Goal: Information Seeking & Learning: Learn about a topic

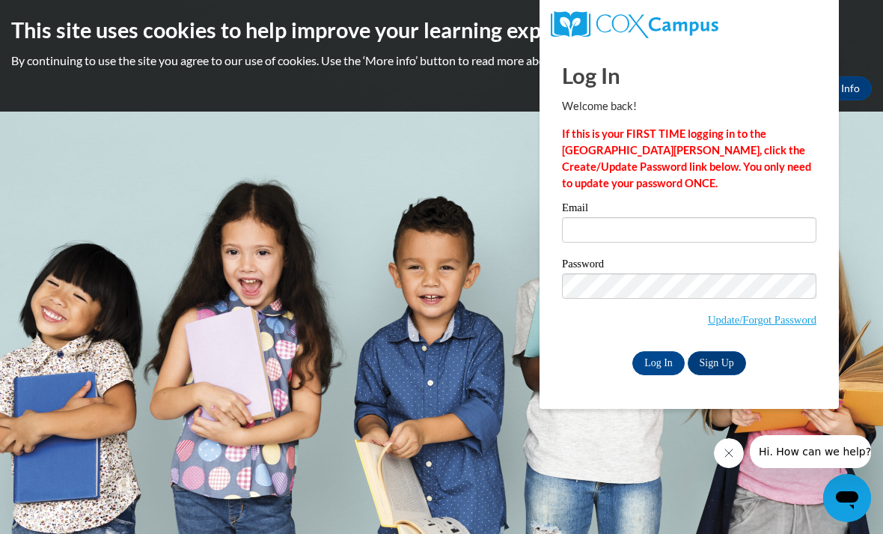
click at [769, 153] on strong "If this is your FIRST TIME logging in to the NEW Cox Campus, click the Create/U…" at bounding box center [686, 158] width 249 height 62
click at [728, 232] on input "Email" at bounding box center [689, 229] width 254 height 25
click at [97, 523] on body "This site uses cookies to help improve your learning experience. By continuing …" at bounding box center [441, 267] width 883 height 534
click at [672, 231] on input "mc" at bounding box center [689, 229] width 254 height 25
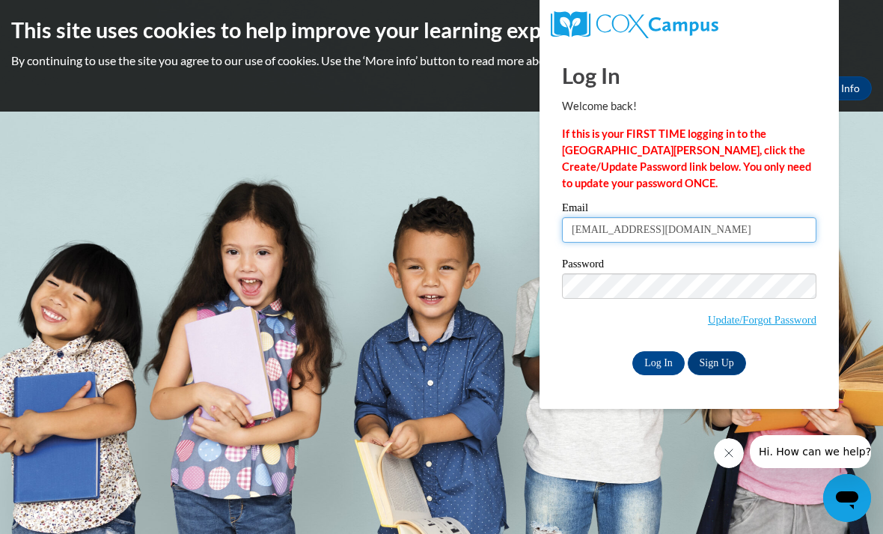
type input "mcamacho1@daltonstate.edu"
click at [653, 362] on input "Log In" at bounding box center [658, 363] width 52 height 24
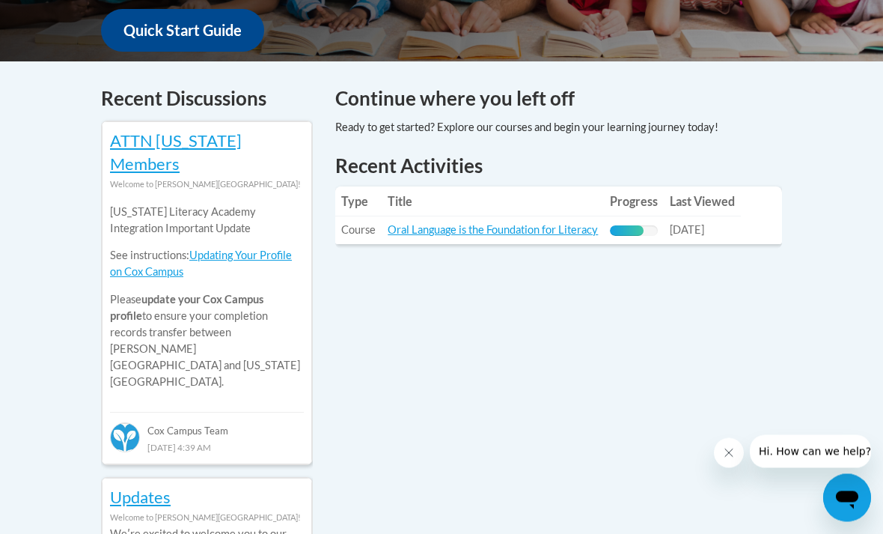
scroll to position [590, 0]
click at [528, 232] on link "Oral Language is the Foundation for Literacy" at bounding box center [493, 229] width 210 height 13
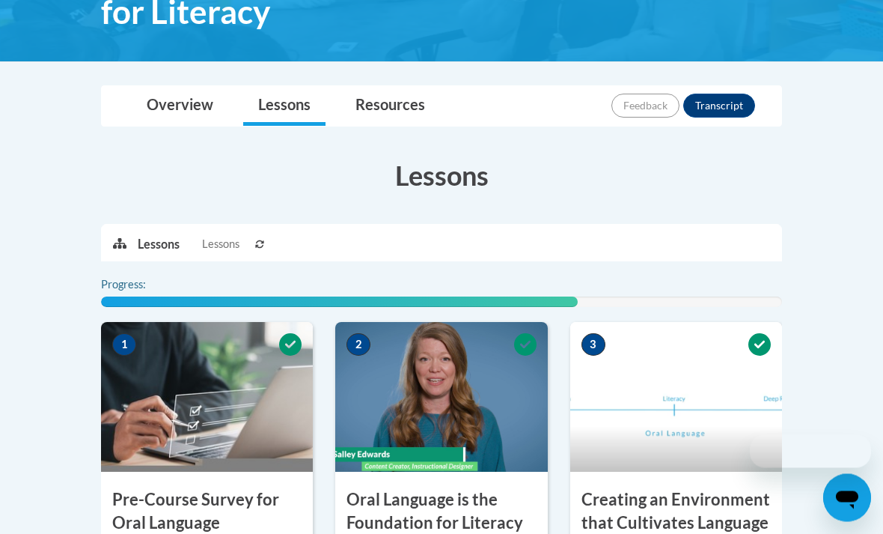
scroll to position [377, 0]
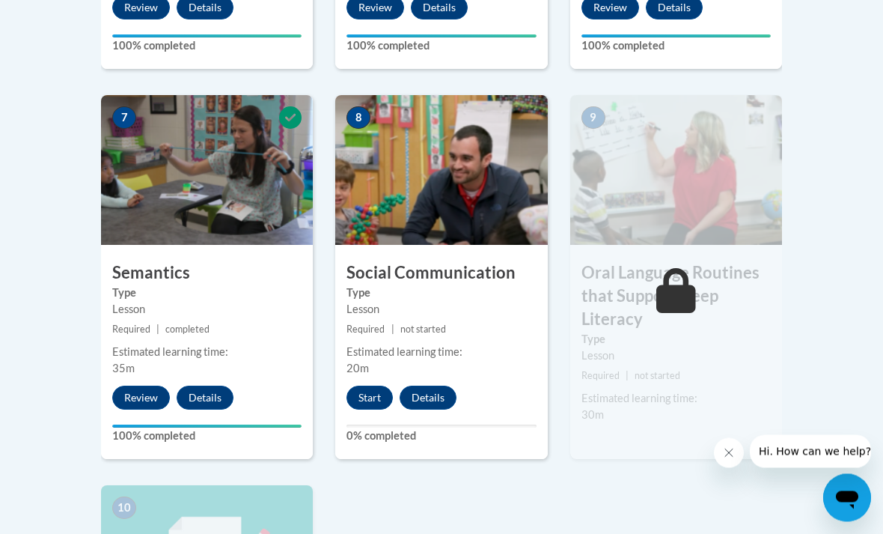
click at [367, 394] on button "Start" at bounding box center [370, 398] width 46 height 24
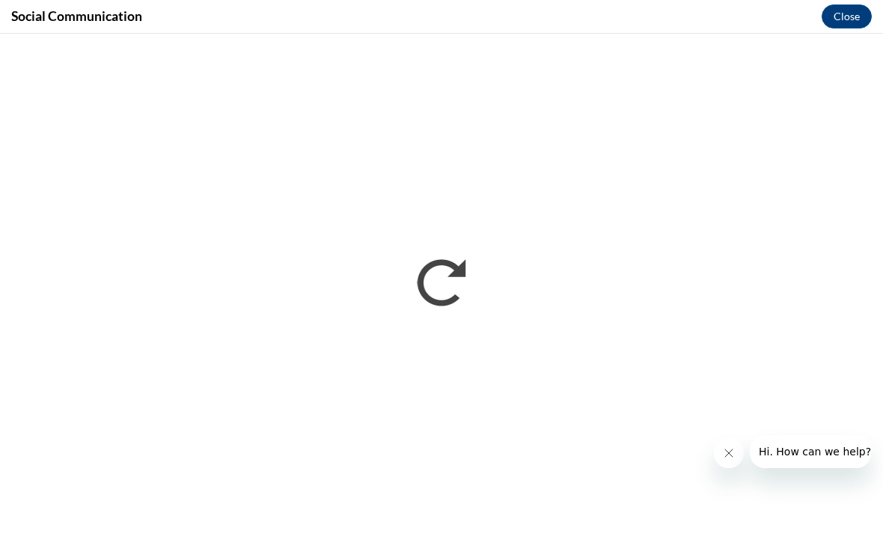
scroll to position [0, 0]
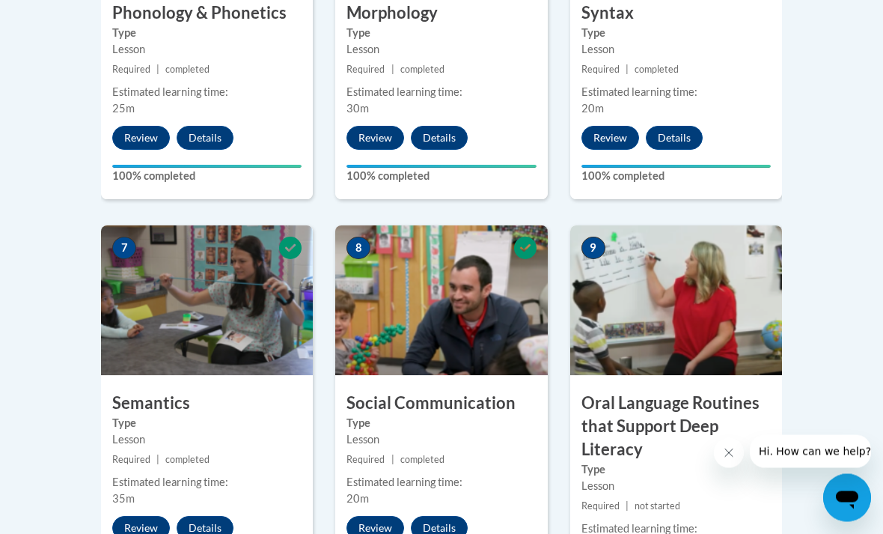
scroll to position [1255, 0]
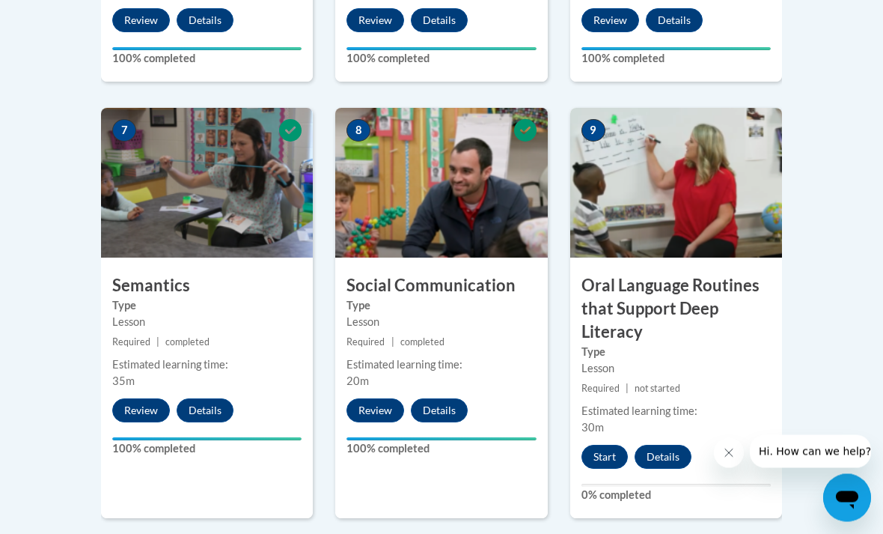
click at [608, 461] on button "Start" at bounding box center [604, 457] width 46 height 24
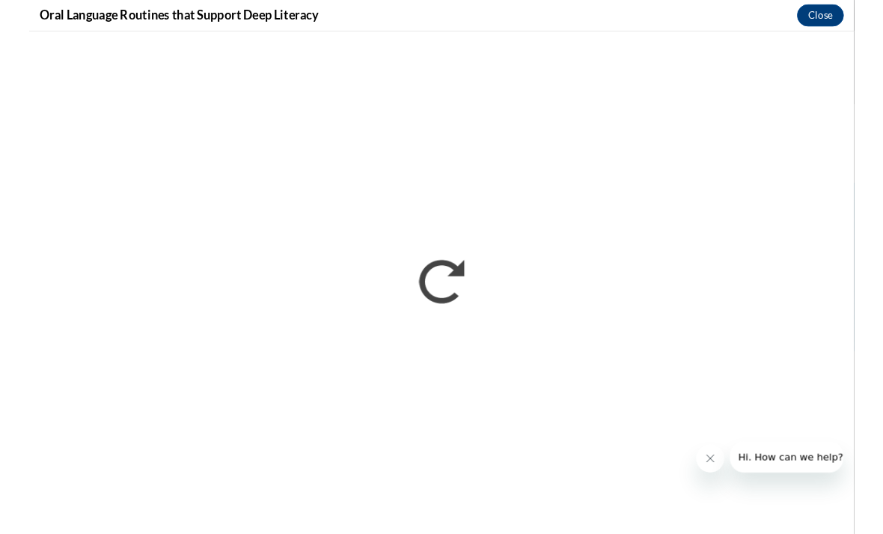
scroll to position [1304, 0]
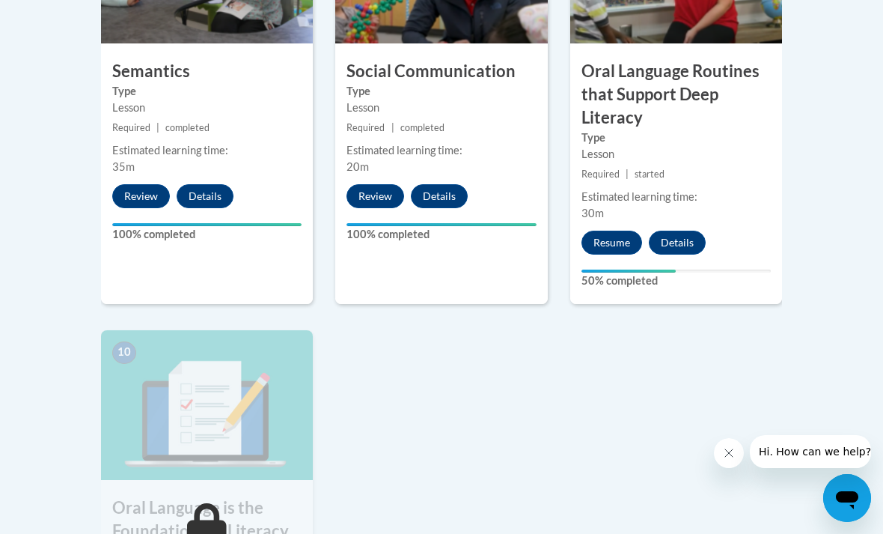
scroll to position [1470, 0]
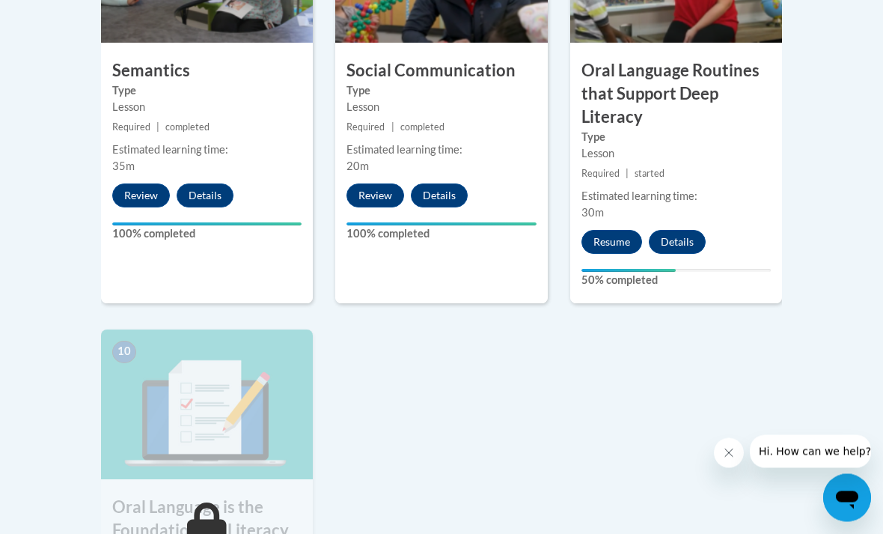
click at [617, 241] on button "Resume" at bounding box center [611, 243] width 61 height 24
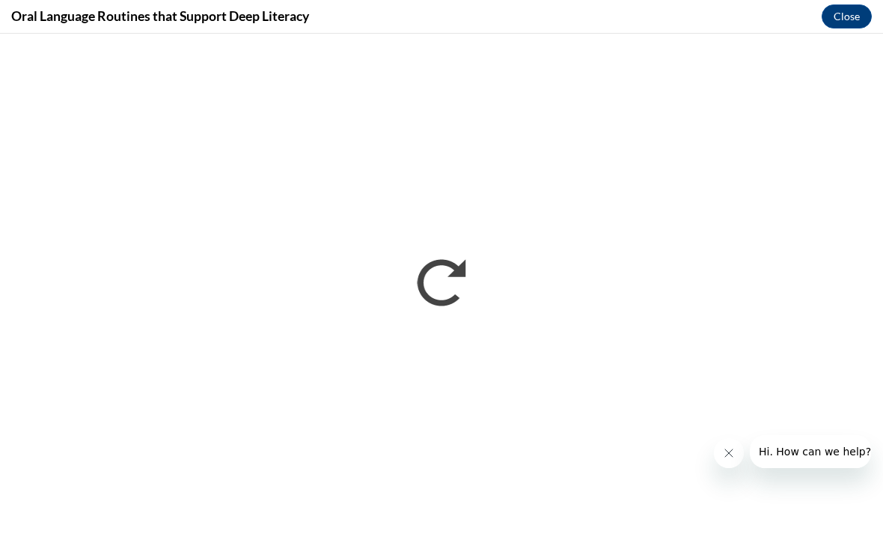
scroll to position [0, 0]
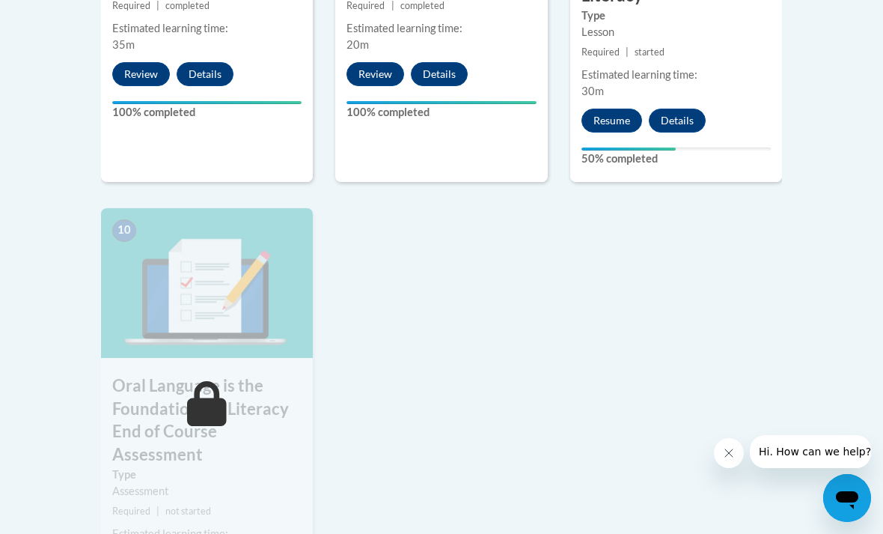
scroll to position [1582, 0]
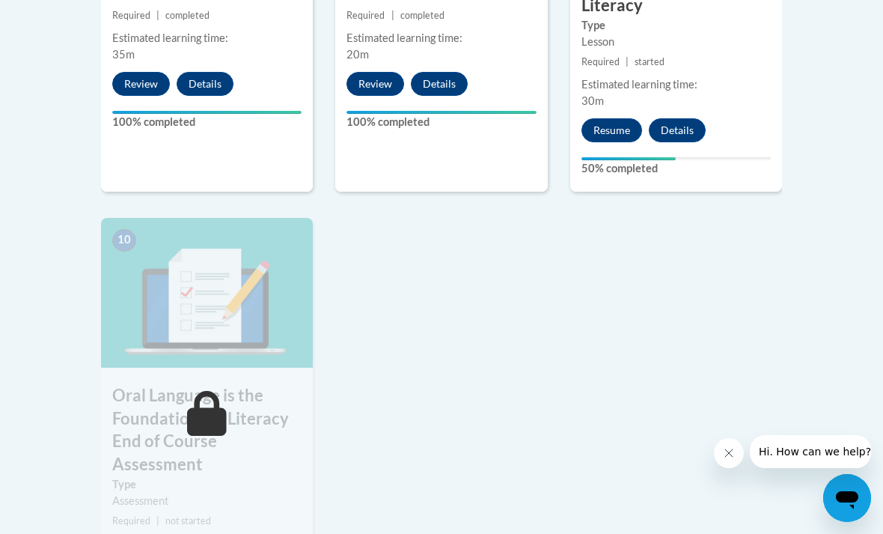
click at [609, 135] on button "Resume" at bounding box center [611, 130] width 61 height 24
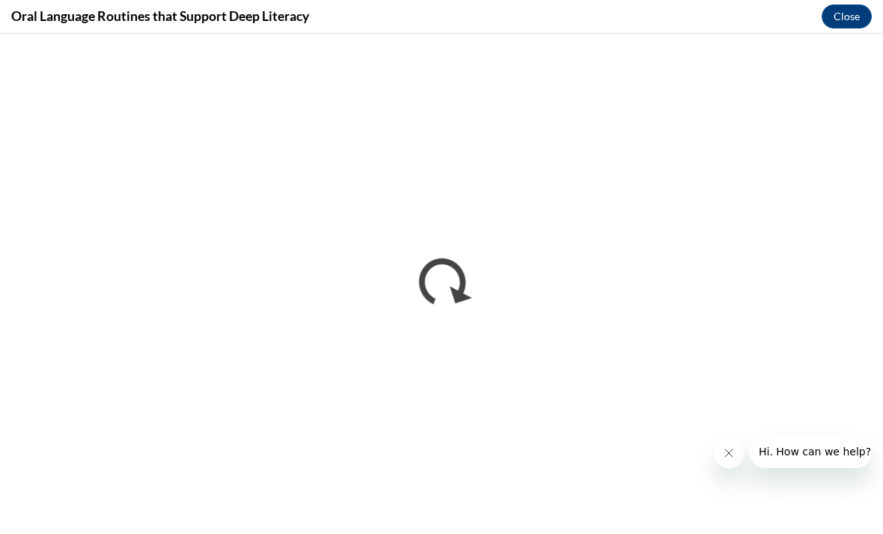
scroll to position [0, 0]
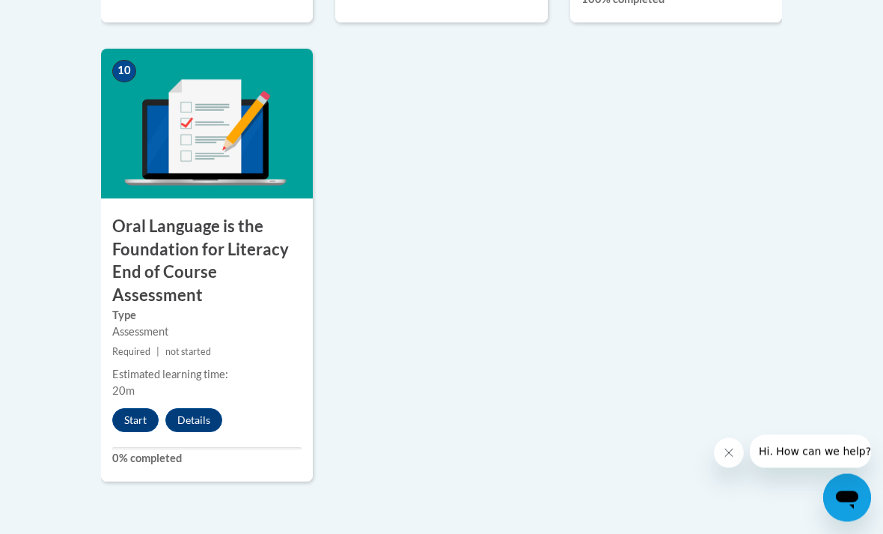
click at [123, 409] on button "Start" at bounding box center [135, 421] width 46 height 24
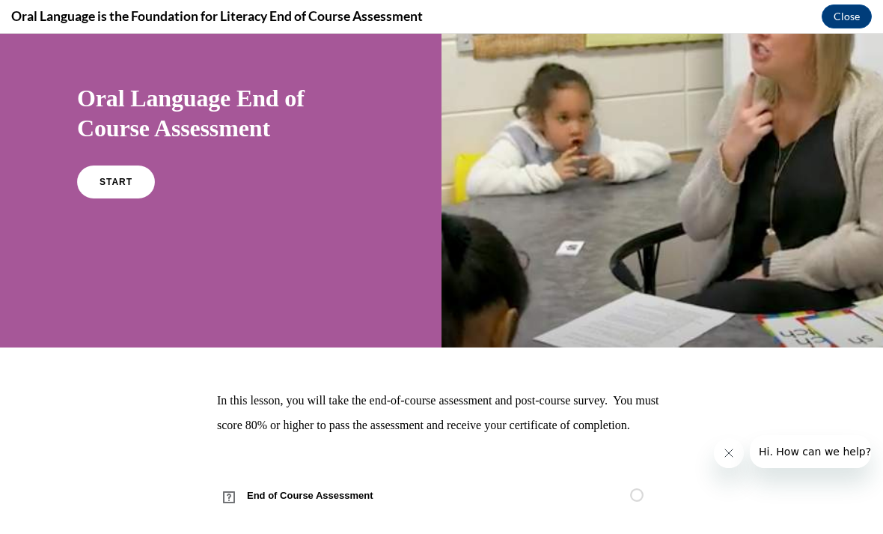
scroll to position [97, 0]
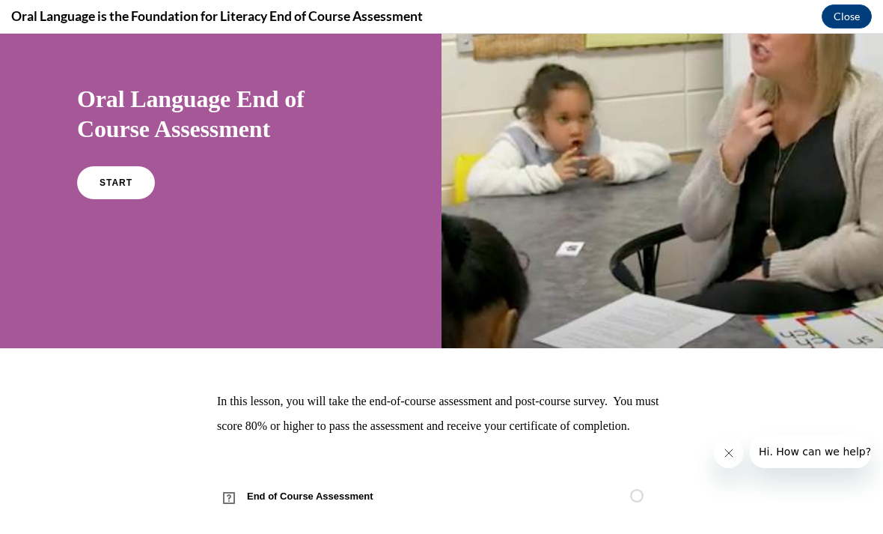
click at [101, 159] on div "Oral Language End of Course Assessment START" at bounding box center [220, 140] width 287 height 143
click at [114, 179] on span "START" at bounding box center [116, 182] width 33 height 10
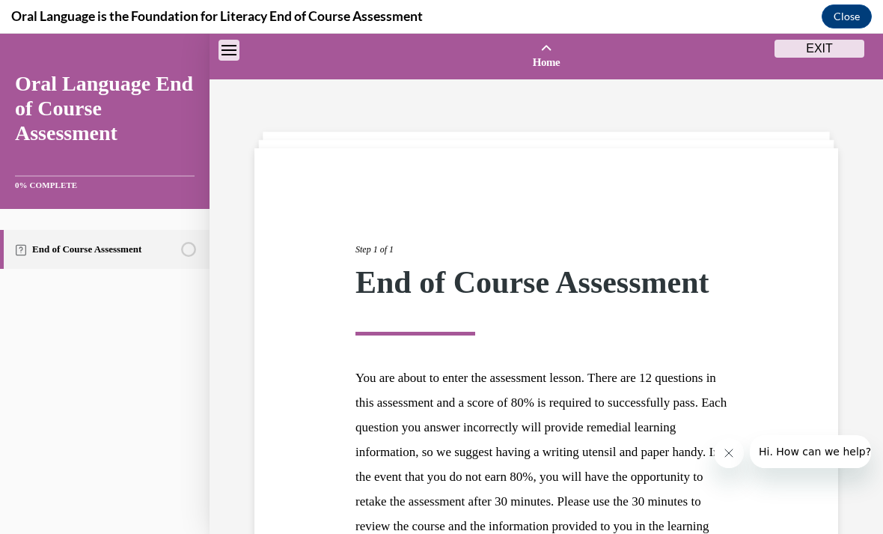
scroll to position [46, 0]
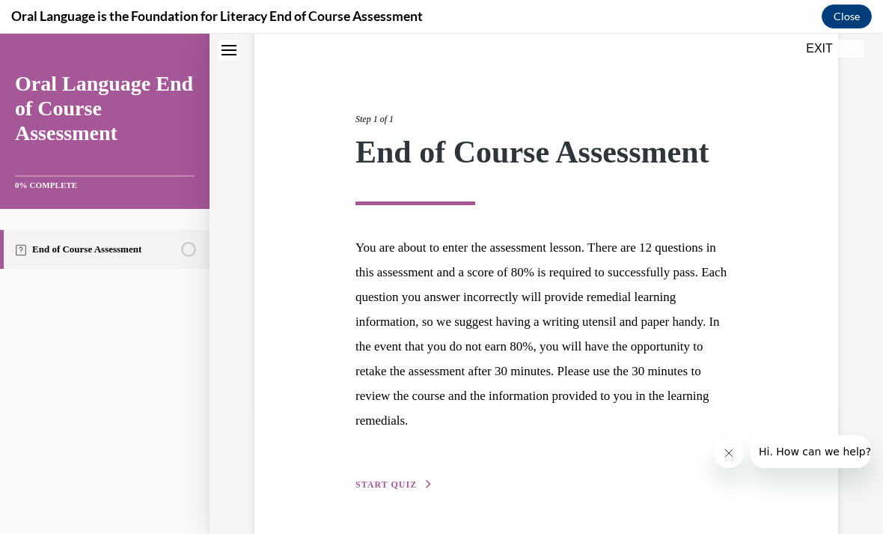
click at [391, 489] on span "START QUIZ" at bounding box center [385, 484] width 61 height 10
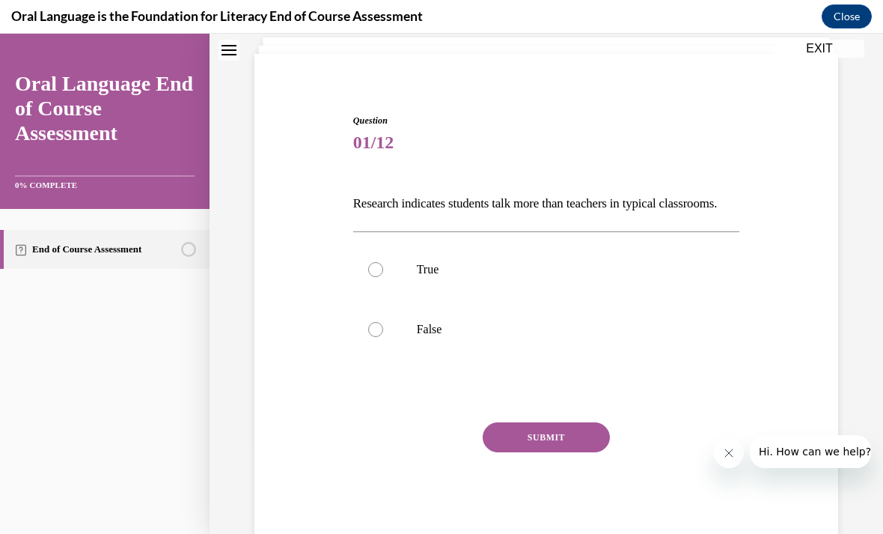
click at [653, 275] on label "True" at bounding box center [546, 269] width 387 height 60
click at [383, 275] on input "True" at bounding box center [375, 269] width 15 height 15
radio input "true"
click at [564, 452] on button "SUBMIT" at bounding box center [546, 437] width 127 height 30
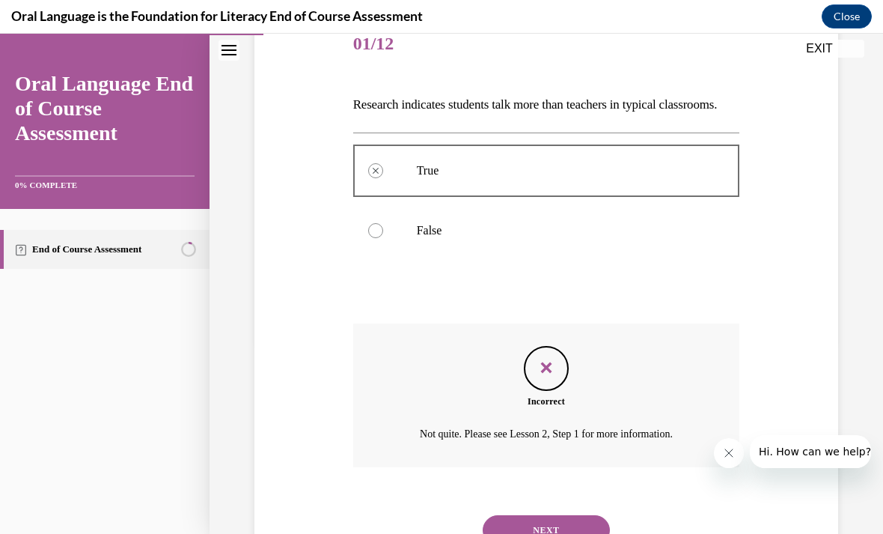
scroll to position [215, 0]
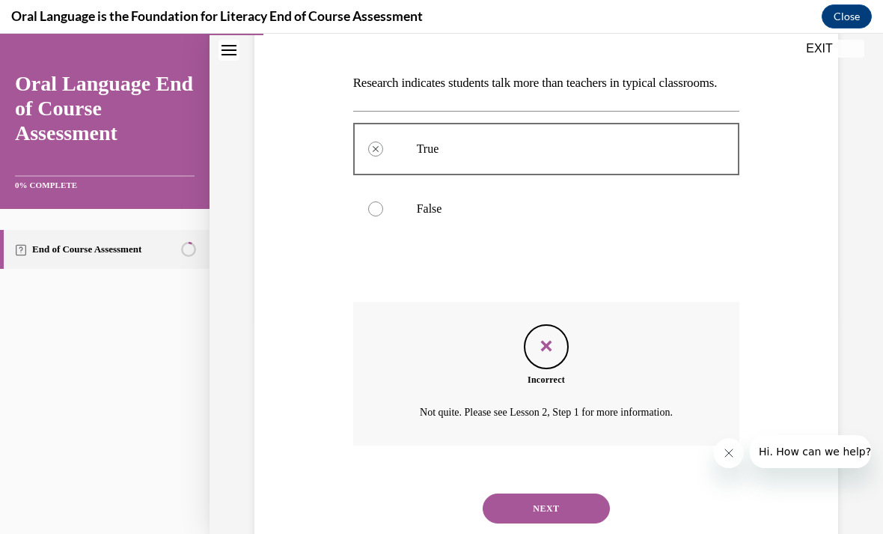
click at [820, 50] on button "EXIT" at bounding box center [820, 49] width 90 height 18
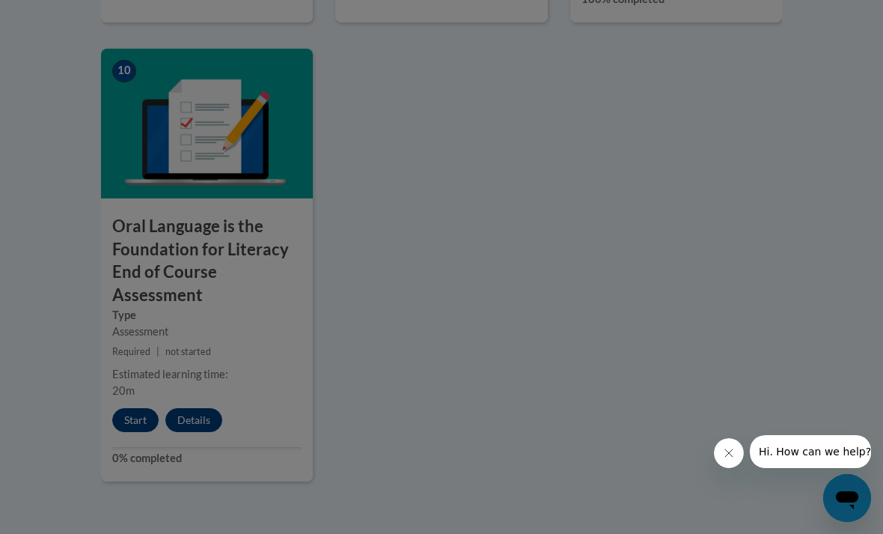
scroll to position [0, 0]
